Goal: Task Accomplishment & Management: Use online tool/utility

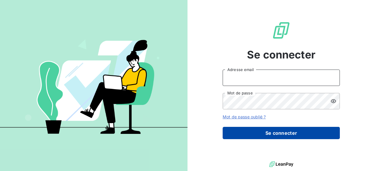
type input "[PERSON_NAME][EMAIL_ADDRESS][DOMAIN_NAME]"
click at [275, 132] on button "Se connecter" at bounding box center [281, 133] width 117 height 12
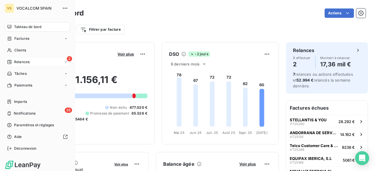
click at [14, 61] on span "Relances" at bounding box center [22, 61] width 16 height 5
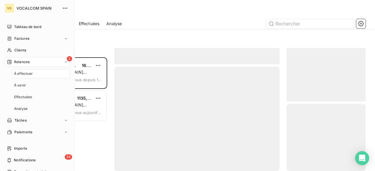
scroll to position [110, 74]
click at [24, 62] on span "Relances" at bounding box center [22, 61] width 16 height 5
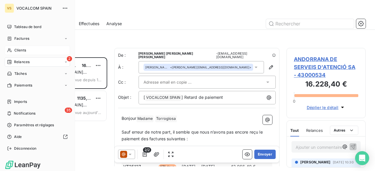
click at [22, 51] on span "Clients" at bounding box center [20, 50] width 12 height 5
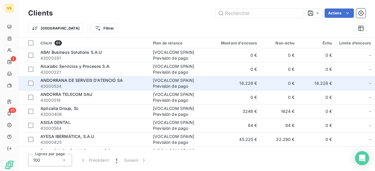
click at [93, 79] on span "ANDORRANA DE SERVEIS D'ATENCIÓ SA" at bounding box center [81, 80] width 82 height 5
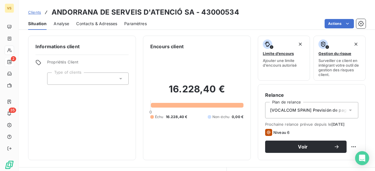
scroll to position [29, 0]
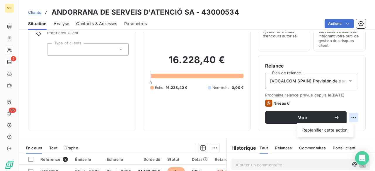
click at [350, 117] on html "VS 2 35 Clients ANDORRANA DE SERVEIS D'[PERSON_NAME] - 43000534 Situation Analy…" at bounding box center [187, 85] width 375 height 171
click at [341, 132] on div "Replanifier cette action" at bounding box center [325, 130] width 52 height 9
select select "9"
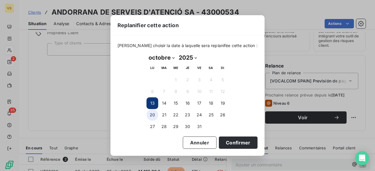
click at [152, 114] on button "20" at bounding box center [152, 115] width 12 height 12
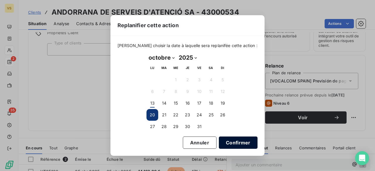
click at [222, 147] on button "Confirmer" at bounding box center [238, 143] width 39 height 12
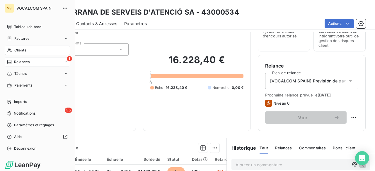
click at [14, 59] on div "1 Relances" at bounding box center [37, 61] width 65 height 9
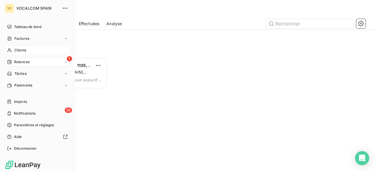
scroll to position [110, 74]
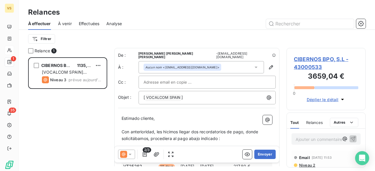
click at [177, 78] on input "text" at bounding box center [174, 82] width 63 height 9
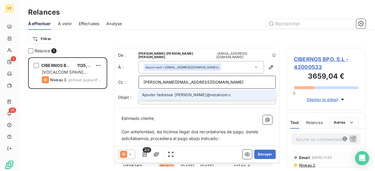
type input "[PERSON_NAME][EMAIL_ADDRESS][DOMAIN_NAME]"
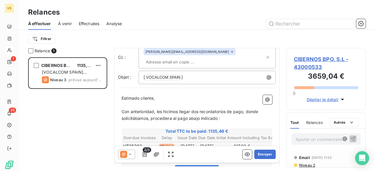
scroll to position [0, 0]
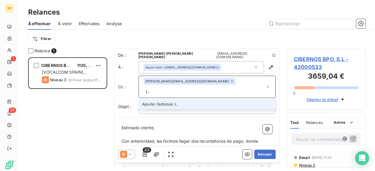
type input "L"
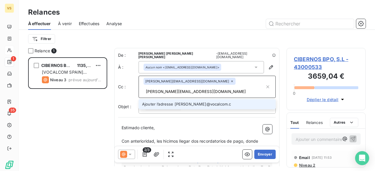
type input "[PERSON_NAME][EMAIL_ADDRESS][DOMAIN_NAME]"
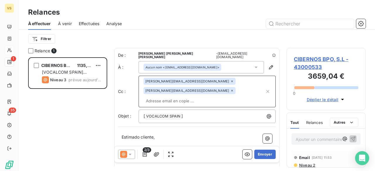
click at [207, 110] on div "[ VOCALCOM SPAIN ﻿ ]" at bounding box center [207, 116] width 137 height 13
click at [206, 113] on p "[ VOCALCOM SPAIN ﻿ ]" at bounding box center [208, 116] width 130 height 7
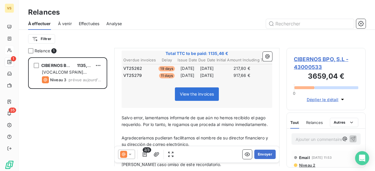
scroll to position [146, 0]
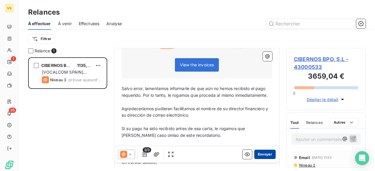
click at [260, 157] on button "Envoyer" at bounding box center [264, 154] width 21 height 9
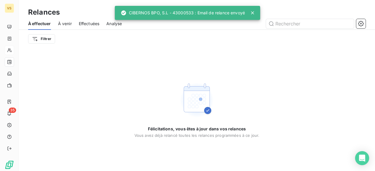
click at [67, 23] on span "À venir" at bounding box center [65, 24] width 14 height 6
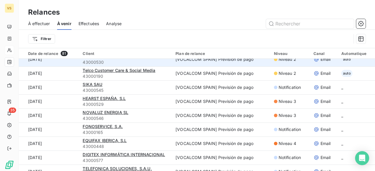
scroll to position [29, 0]
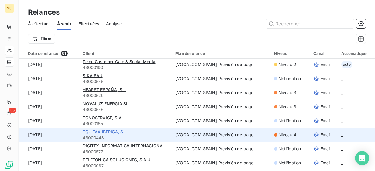
click at [111, 132] on span "EQUIFAX IBERICA, S.L" at bounding box center [105, 131] width 44 height 5
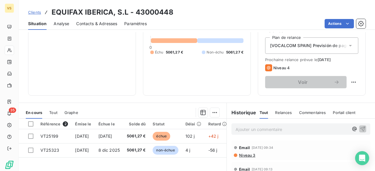
scroll to position [88, 0]
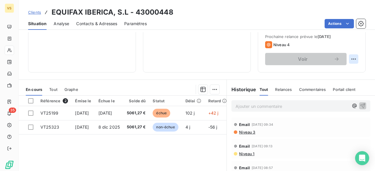
click at [346, 57] on html "VS 35 Clients EQUIFAX IBERICA, S.L - 43000448 Situation Analyse Contacts & Adre…" at bounding box center [187, 85] width 375 height 171
click at [342, 71] on div "Replanifier cette action" at bounding box center [325, 71] width 52 height 9
select select "9"
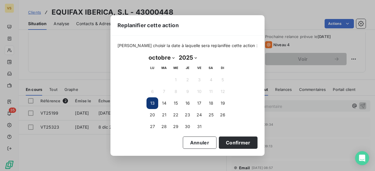
click at [109, 151] on div "Replanifier cette action [PERSON_NAME] choisir la date à laquelle sera replanif…" at bounding box center [187, 85] width 375 height 171
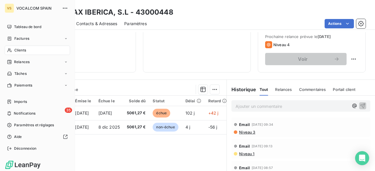
click at [17, 50] on span "Clients" at bounding box center [20, 50] width 12 height 5
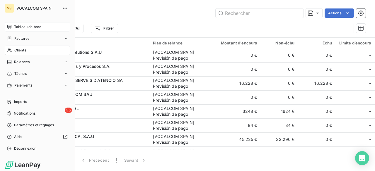
click at [21, 25] on span "Tableau de bord" at bounding box center [27, 26] width 27 height 5
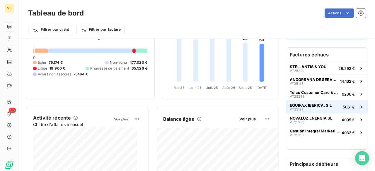
scroll to position [59, 0]
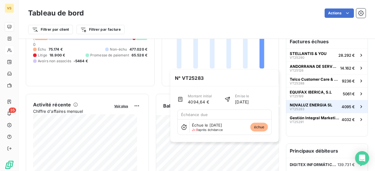
click at [307, 106] on span "NOVALUZ ENERGIA SL" at bounding box center [311, 105] width 42 height 5
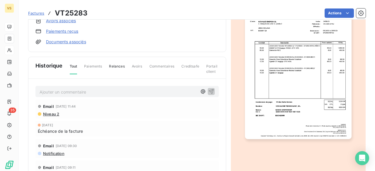
scroll to position [88, 0]
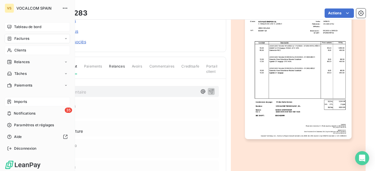
click at [28, 104] on div "Imports" at bounding box center [37, 101] width 65 height 9
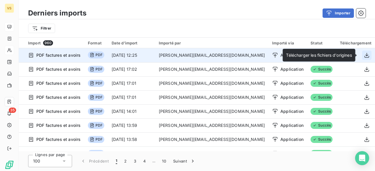
click at [366, 53] on icon "button" at bounding box center [367, 55] width 6 height 6
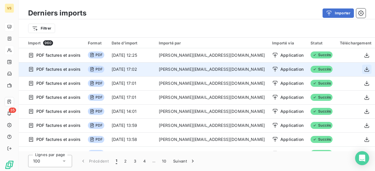
click at [364, 69] on icon "button" at bounding box center [366, 69] width 5 height 5
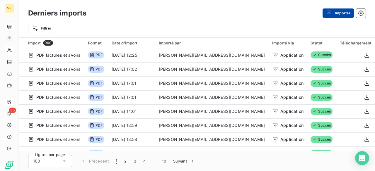
click at [337, 14] on button "Importer" at bounding box center [337, 12] width 31 height 9
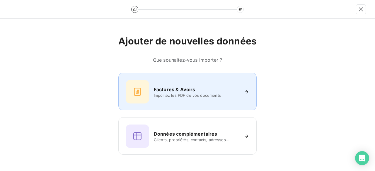
click at [186, 89] on h6 "Factures & Avoirs" at bounding box center [175, 89] width 42 height 7
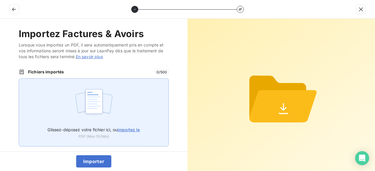
click at [129, 130] on span "importez le" at bounding box center [128, 129] width 23 height 5
click at [19, 79] on input "Glissez-déposez votre fichier ici, ou importez le" at bounding box center [19, 78] width 0 height 0
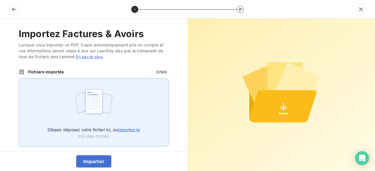
type input "C:\fakepath\VT25324.pdf"
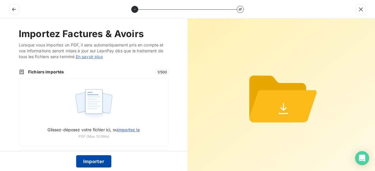
click at [92, 160] on button "Importer" at bounding box center [93, 161] width 35 height 12
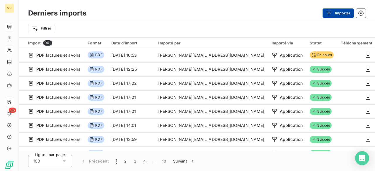
click at [337, 8] on button "Importer" at bounding box center [337, 12] width 31 height 9
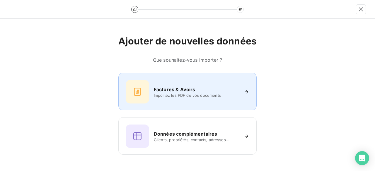
click at [205, 94] on span "Importez les PDF de vos documents" at bounding box center [196, 95] width 85 height 5
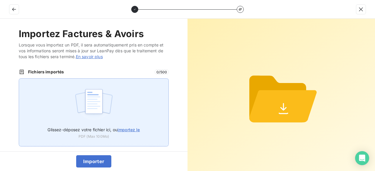
click at [134, 129] on span "importez le" at bounding box center [128, 129] width 23 height 5
click at [19, 79] on input "Glissez-déposez votre fichier ici, ou importez le" at bounding box center [19, 78] width 0 height 0
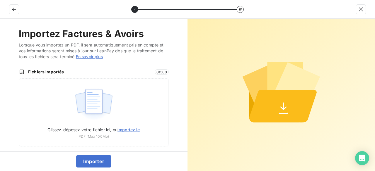
type input "C:\fakepath\VT25325.pdf"
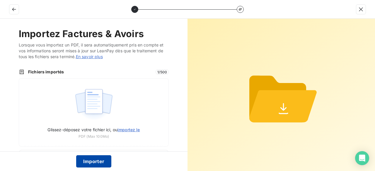
click at [91, 163] on button "Importer" at bounding box center [93, 161] width 35 height 12
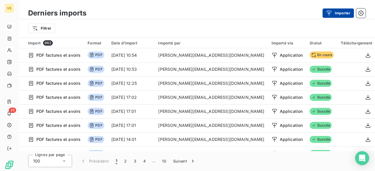
click at [331, 13] on icon "button" at bounding box center [329, 13] width 6 height 6
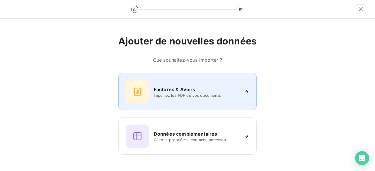
click at [183, 89] on h6 "Factures & Avoirs" at bounding box center [175, 89] width 42 height 7
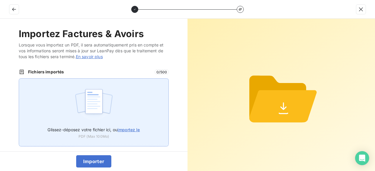
click at [125, 130] on span "importez le" at bounding box center [128, 129] width 23 height 5
click at [19, 79] on input "Glissez-déposez votre fichier ici, ou importez le" at bounding box center [19, 78] width 0 height 0
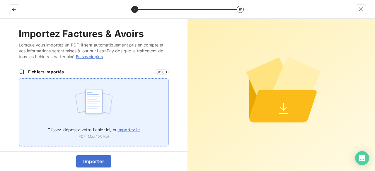
type input "C:\fakepath\VT25326.pdf"
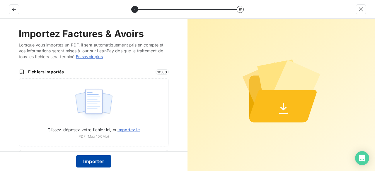
click at [95, 163] on button "Importer" at bounding box center [93, 161] width 35 height 12
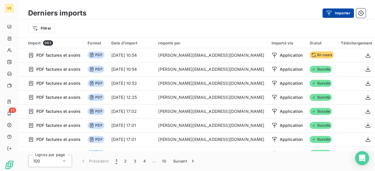
click at [327, 13] on icon "button" at bounding box center [329, 13] width 6 height 6
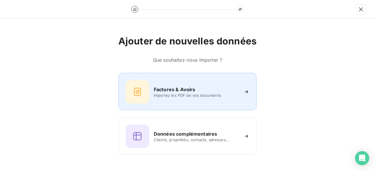
click at [170, 93] on span "Importez les PDF de vos documents" at bounding box center [196, 95] width 85 height 5
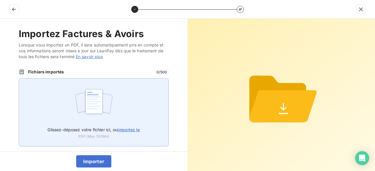
click at [129, 128] on span "importez le" at bounding box center [128, 129] width 23 height 5
click at [19, 79] on input "Glissez-déposez votre fichier ici, ou importez le" at bounding box center [19, 78] width 0 height 0
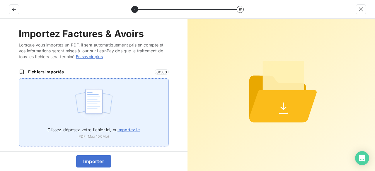
type input "C:\fakepath\VT25327.pdf"
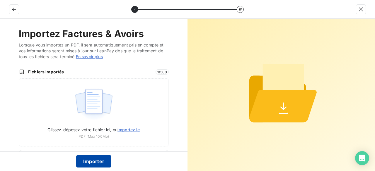
click at [90, 160] on button "Importer" at bounding box center [93, 161] width 35 height 12
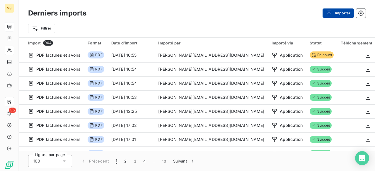
click at [331, 11] on icon "button" at bounding box center [329, 13] width 6 height 6
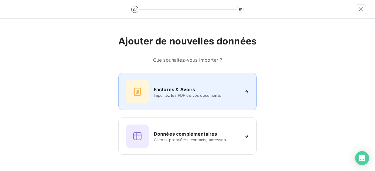
click at [206, 93] on div "Factures & Avoirs" at bounding box center [196, 89] width 85 height 7
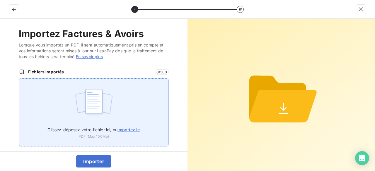
click at [130, 133] on label "Glissez-déposez votre fichier ici, ou importez le" at bounding box center [93, 128] width 92 height 11
click at [19, 79] on input "Glissez-déposez votre fichier ici, ou importez le" at bounding box center [19, 78] width 0 height 0
type input "C:\fakepath\VT25328.pdf"
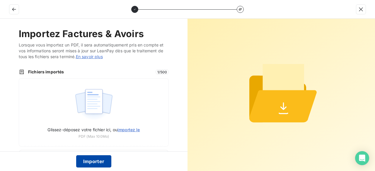
click at [95, 161] on button "Importer" at bounding box center [93, 161] width 35 height 12
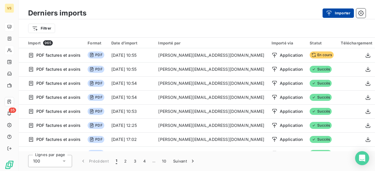
click at [337, 11] on button "Importer" at bounding box center [337, 12] width 31 height 9
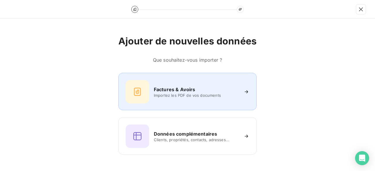
click at [194, 93] on span "Importez les PDF de vos documents" at bounding box center [196, 95] width 85 height 5
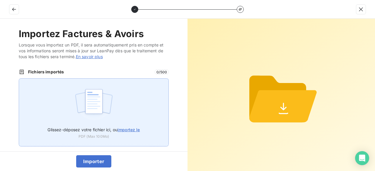
click at [139, 127] on span "importez le" at bounding box center [128, 129] width 23 height 5
click at [19, 79] on input "Glissez-déposez votre fichier ici, ou importez le" at bounding box center [19, 78] width 0 height 0
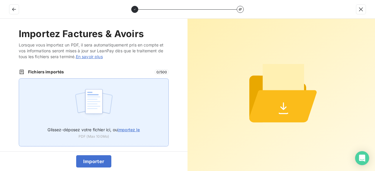
type input "C:\fakepath\VT25329.pdf"
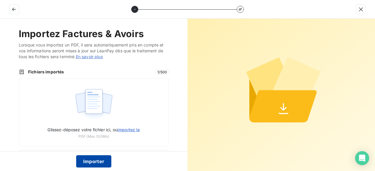
click at [100, 161] on button "Importer" at bounding box center [93, 161] width 35 height 12
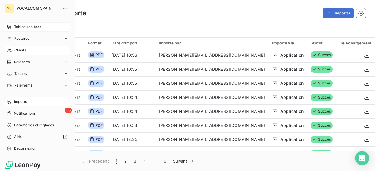
click at [19, 49] on span "Clients" at bounding box center [20, 50] width 12 height 5
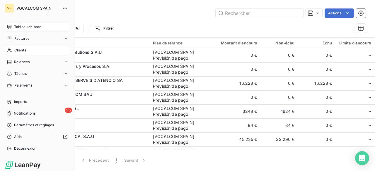
click at [20, 60] on span "Relances" at bounding box center [22, 61] width 16 height 5
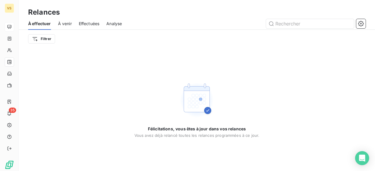
click at [67, 21] on span "À venir" at bounding box center [65, 24] width 14 height 6
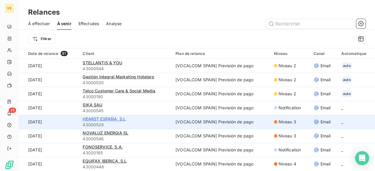
click at [113, 120] on span "HEARST ESPAÑA, S.L" at bounding box center [104, 119] width 43 height 5
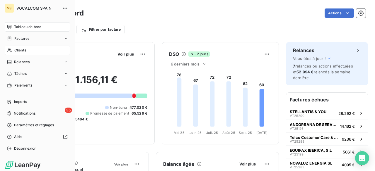
click at [25, 47] on div "Clients" at bounding box center [37, 50] width 65 height 9
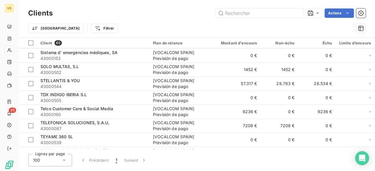
scroll to position [761, 0]
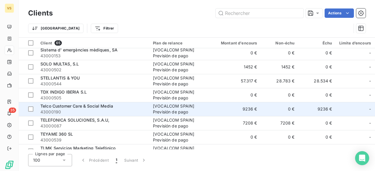
click at [90, 109] on div "Telco Customer Care & Social Media" at bounding box center [92, 106] width 105 height 6
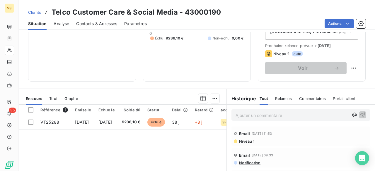
scroll to position [88, 0]
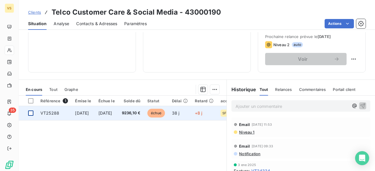
click at [30, 113] on div at bounding box center [30, 113] width 5 height 5
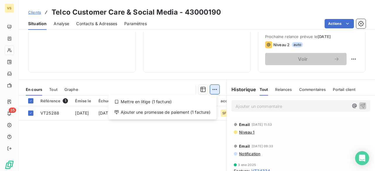
click at [210, 88] on html "VS 35 Clients Telco Customer Care & Social Media - 43000190 Situation Analyse C…" at bounding box center [187, 85] width 375 height 171
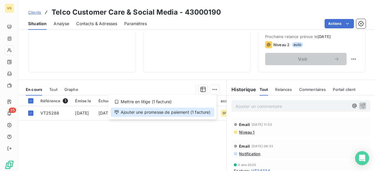
click at [177, 113] on div "Ajouter une promesse de paiement (1 facture)" at bounding box center [162, 112] width 103 height 9
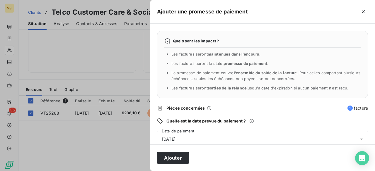
click at [358, 139] on icon at bounding box center [361, 139] width 6 height 6
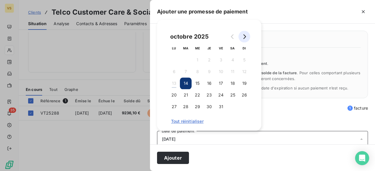
click at [243, 39] on button "Go to next month" at bounding box center [244, 37] width 12 height 12
click at [172, 83] on button "10" at bounding box center [174, 84] width 12 height 12
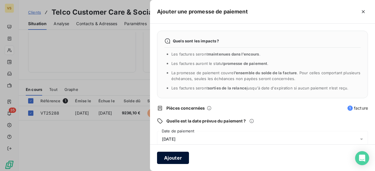
click at [176, 157] on button "Ajouter" at bounding box center [173, 158] width 32 height 12
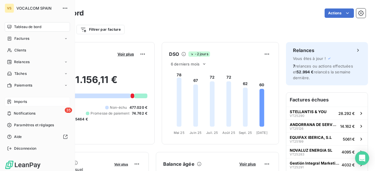
click at [19, 104] on span "Imports" at bounding box center [20, 101] width 13 height 5
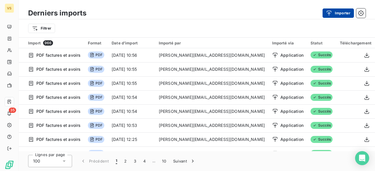
click at [331, 14] on icon "button" at bounding box center [329, 13] width 6 height 6
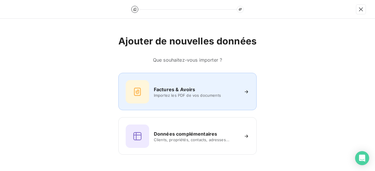
click at [202, 94] on span "Importez les PDF de vos documents" at bounding box center [196, 95] width 85 height 5
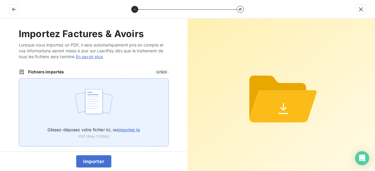
click at [125, 128] on span "importez le" at bounding box center [128, 129] width 23 height 5
click at [19, 79] on input "Glissez-déposez votre fichier ici, ou importez le" at bounding box center [19, 78] width 0 height 0
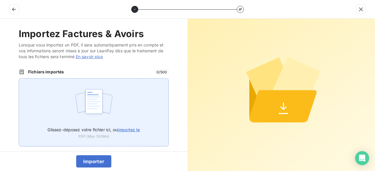
type input "C:\fakepath\VT25305.pdf"
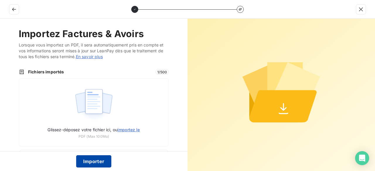
click at [83, 161] on button "Importer" at bounding box center [93, 161] width 35 height 12
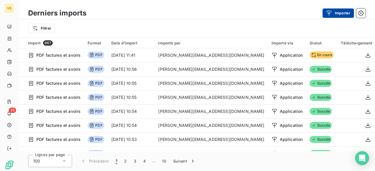
click at [337, 13] on button "Importer" at bounding box center [337, 12] width 31 height 9
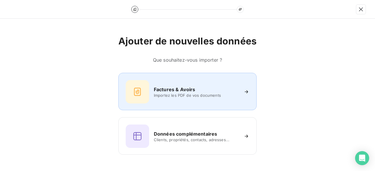
click at [163, 102] on div "Factures & Avoirs Importez les PDF de vos documents" at bounding box center [188, 91] width 124 height 23
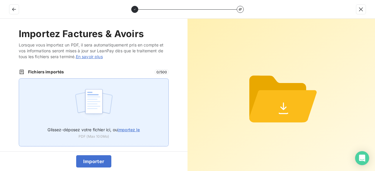
click at [141, 129] on div "Glissez-déposez votre fichier ici, ou importez le PDF (Max 100Mo)" at bounding box center [94, 112] width 150 height 68
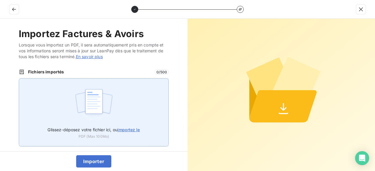
type input "C:\fakepath\VT25306.pdf"
click at [129, 129] on span "importez le" at bounding box center [128, 129] width 23 height 5
click at [19, 79] on input "Glissez-déposez votre fichier ici, ou importez le" at bounding box center [19, 78] width 0 height 0
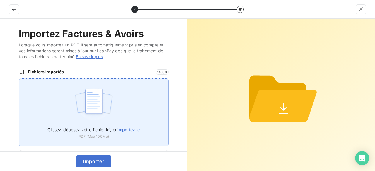
type input "C:\fakepath\VT25306.pdf"
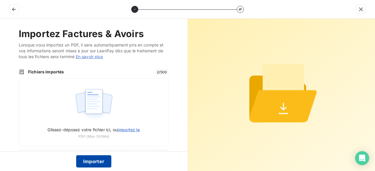
click at [102, 161] on button "Importer" at bounding box center [93, 161] width 35 height 12
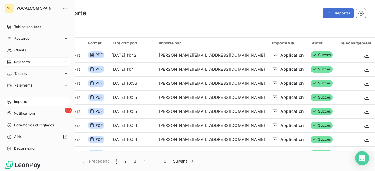
click at [16, 61] on span "Relances" at bounding box center [22, 61] width 16 height 5
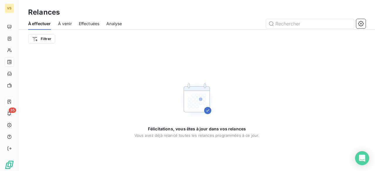
click at [69, 21] on span "À venir" at bounding box center [65, 24] width 14 height 6
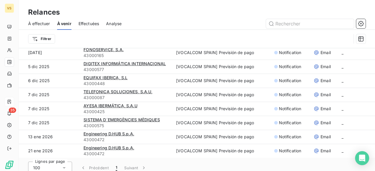
scroll to position [20, 0]
